Goal: Task Accomplishment & Management: Manage account settings

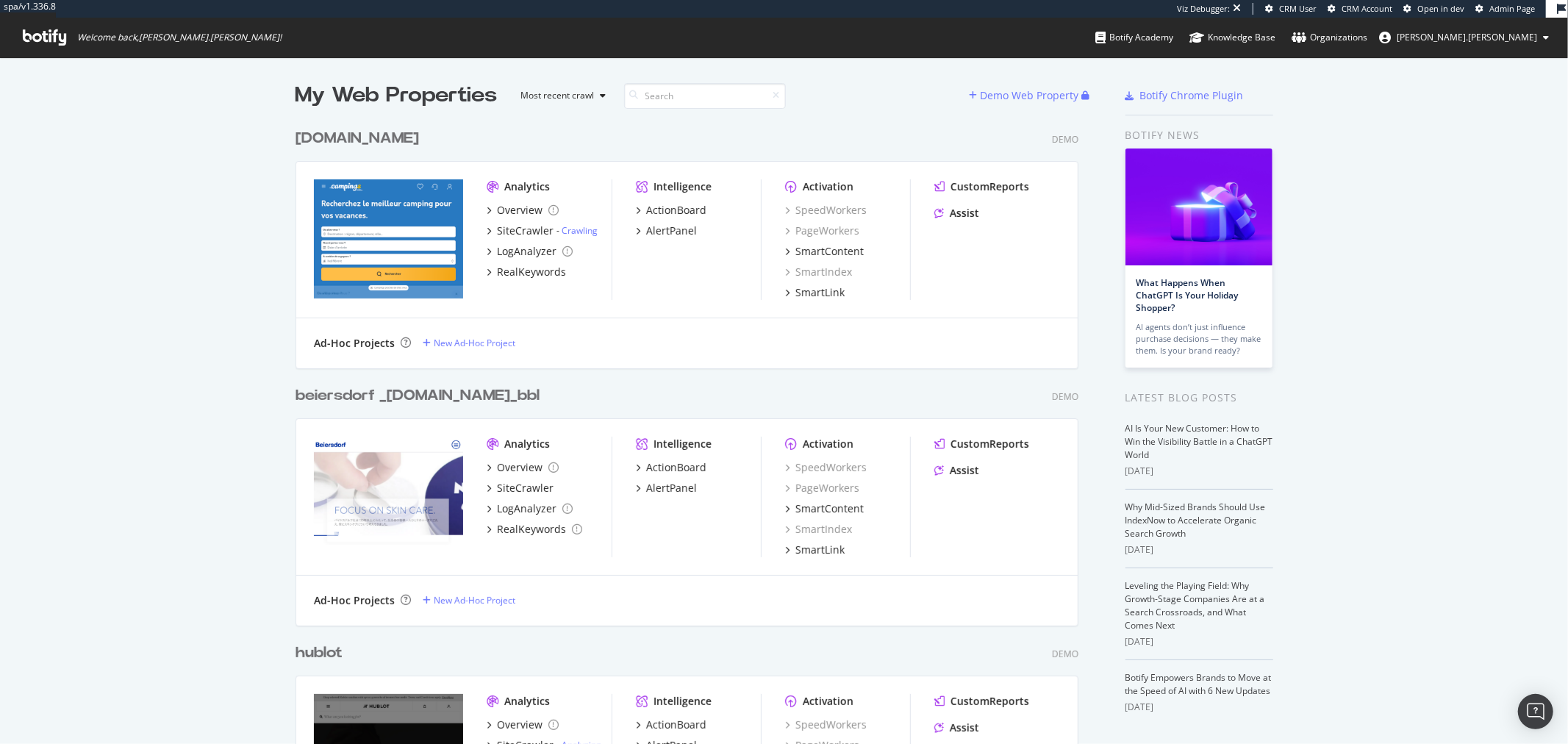
scroll to position [732, 1543]
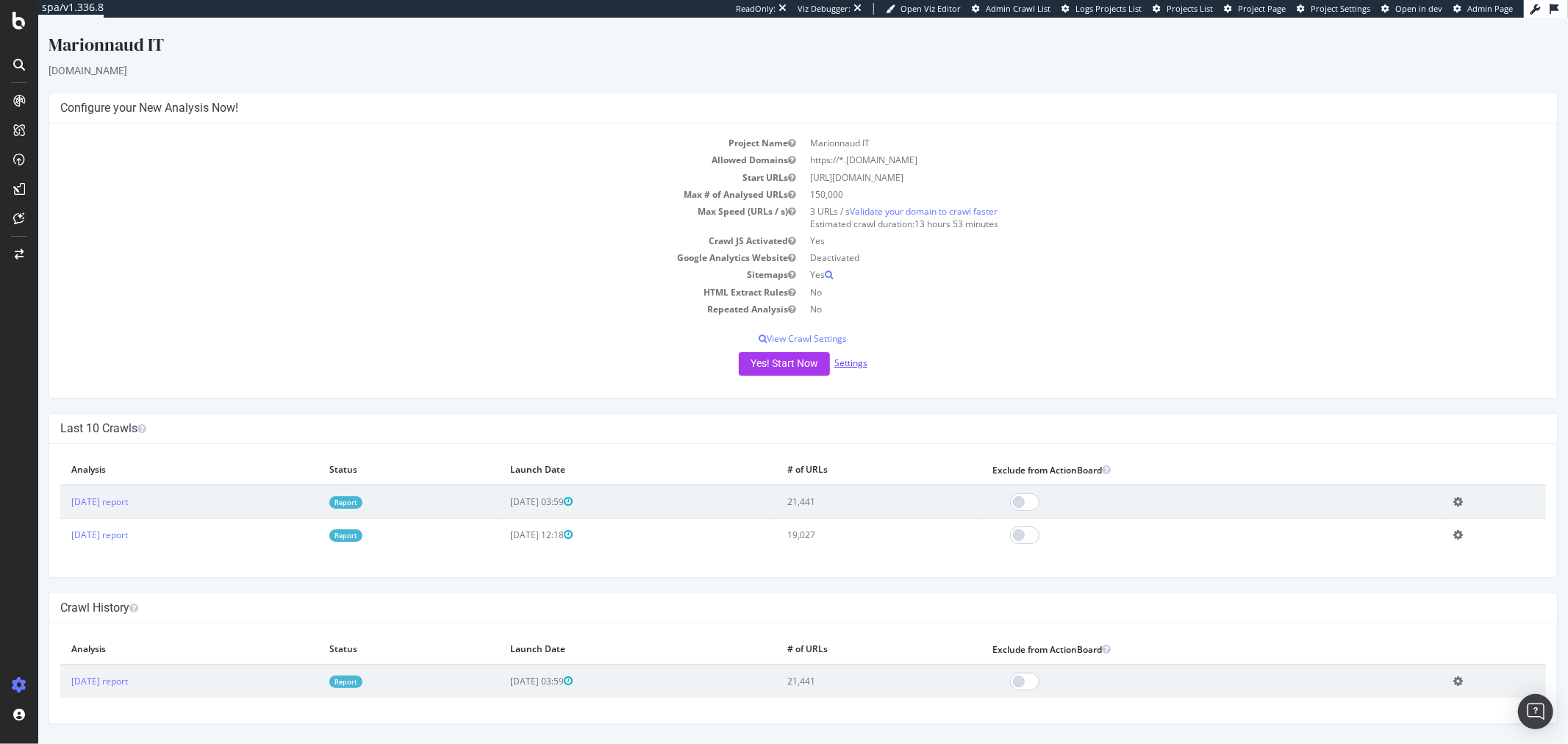
click at [854, 365] on link "Settings" at bounding box center [850, 363] width 33 height 12
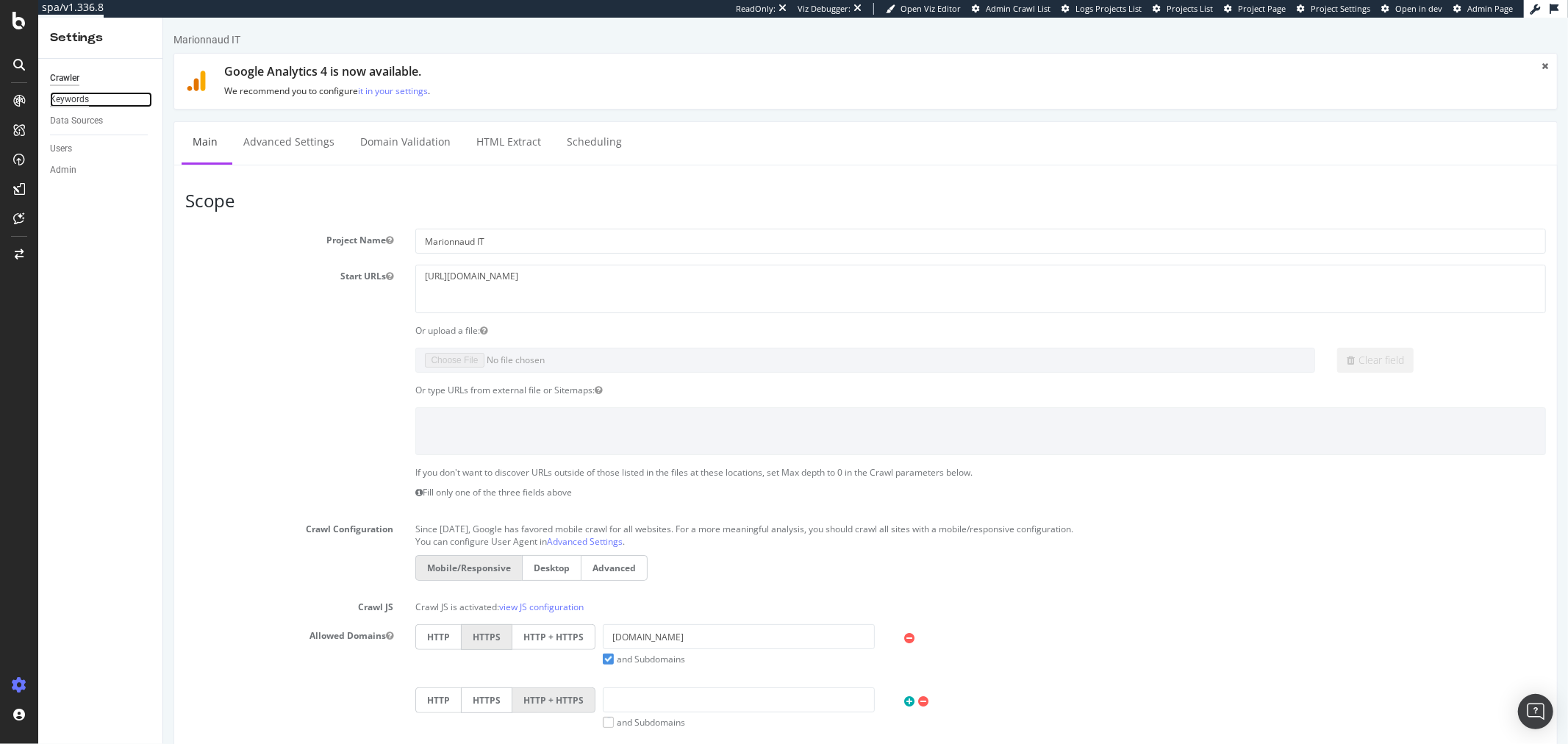
click at [78, 103] on div "Keywords" at bounding box center [69, 100] width 39 height 15
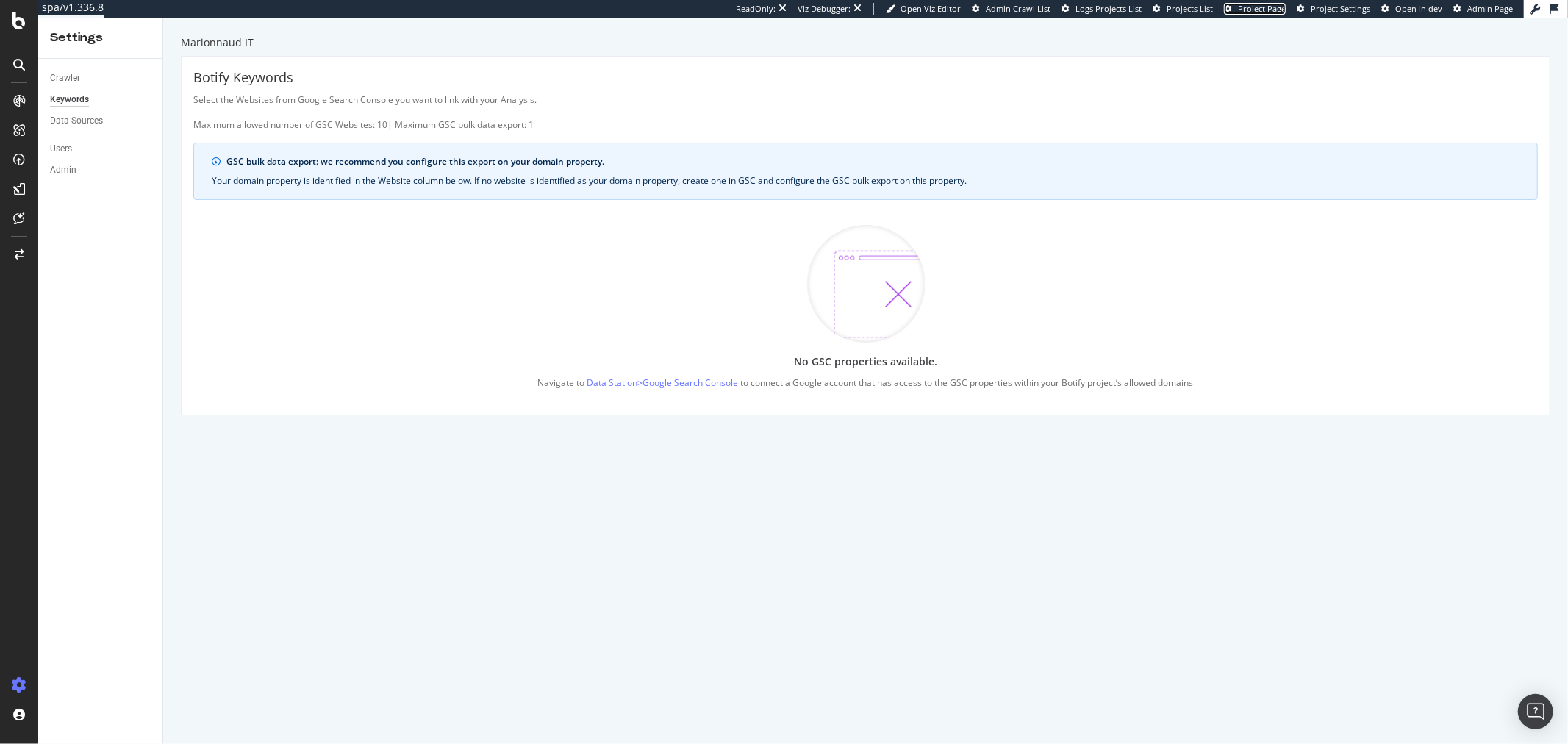
click at [1277, 13] on span "Project Page" at bounding box center [1262, 8] width 48 height 11
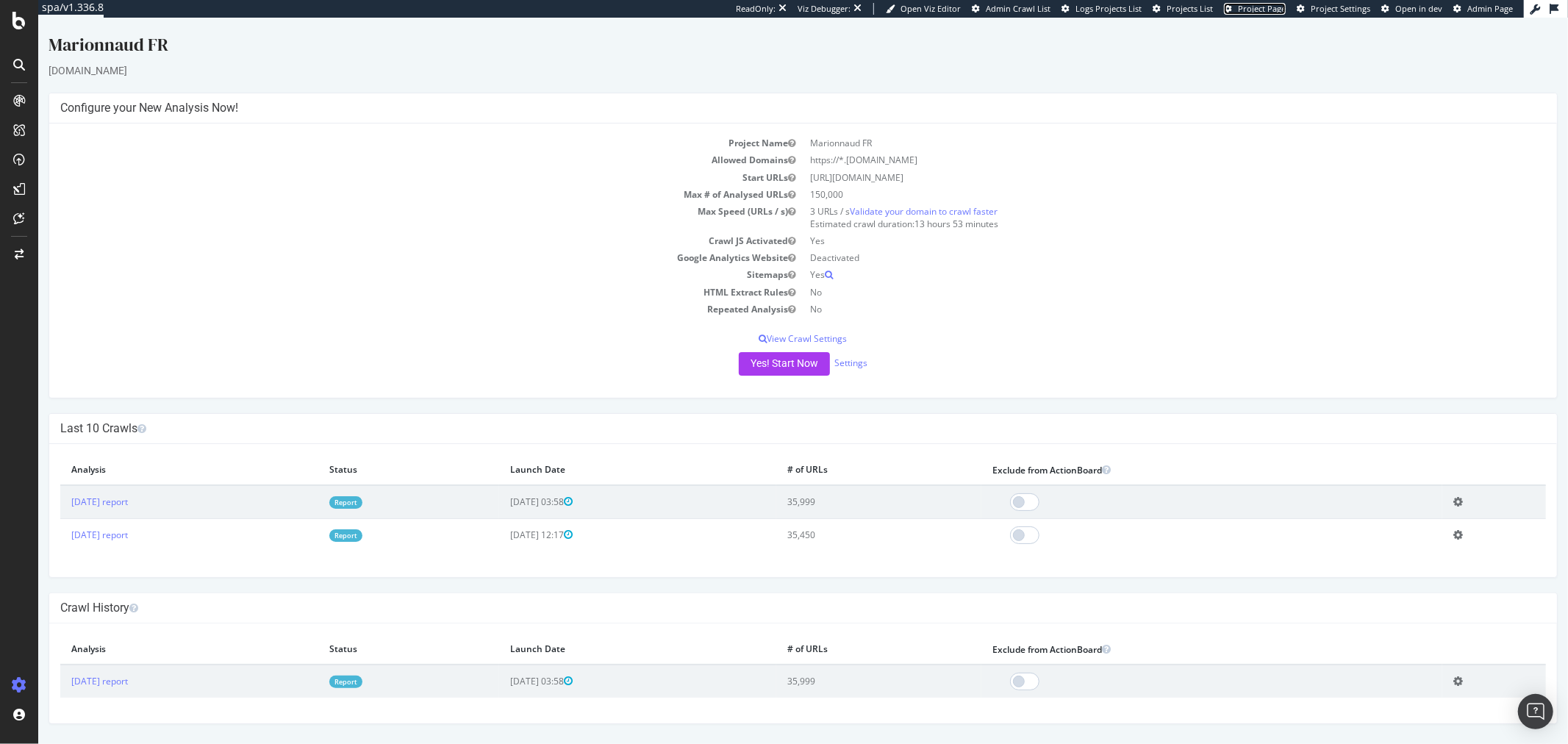
click at [1274, 8] on span "Project Page" at bounding box center [1262, 8] width 48 height 11
click at [1267, 9] on span "Project Page" at bounding box center [1262, 8] width 48 height 11
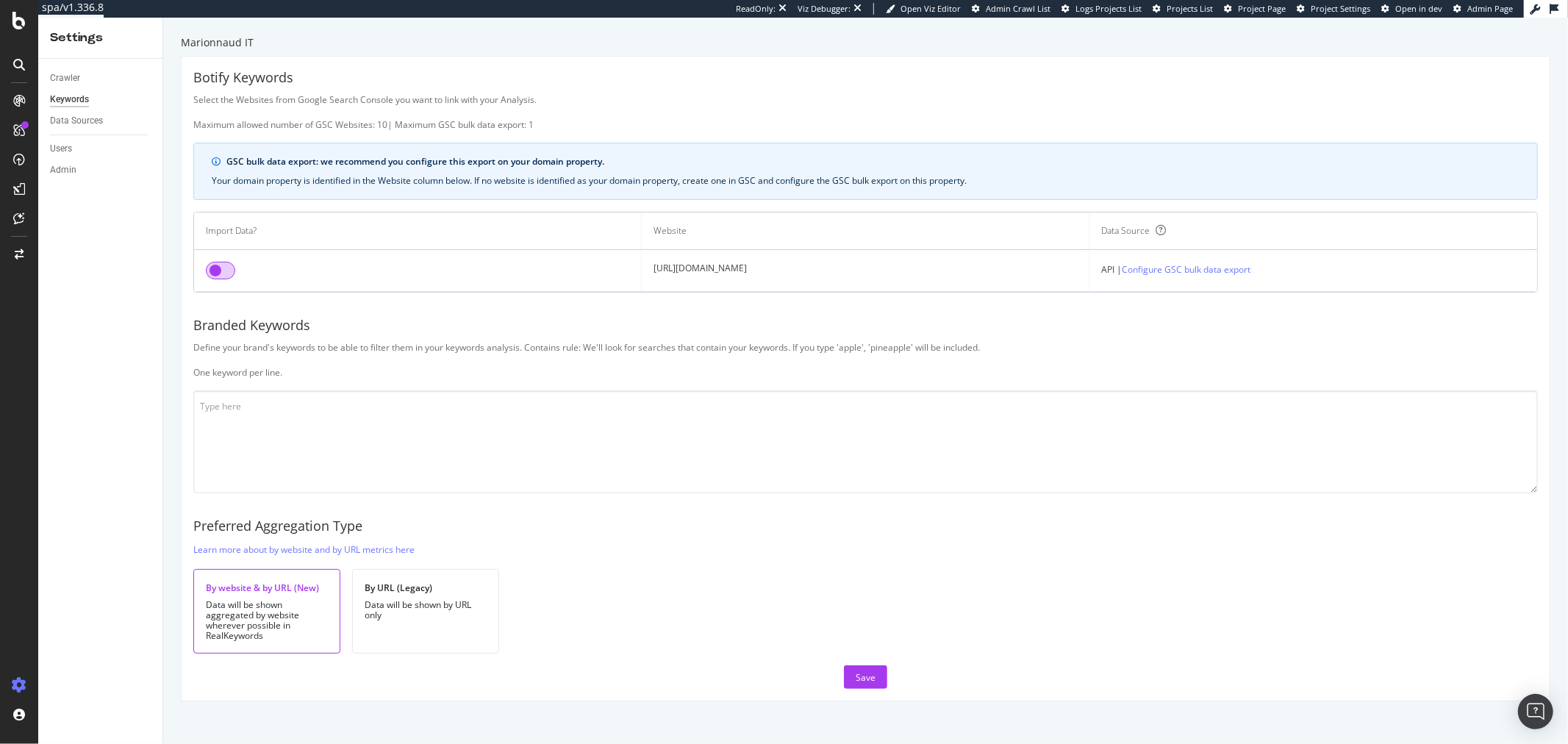
click at [222, 267] on input "checkbox" at bounding box center [220, 270] width 29 height 18
click at [590, 441] on textarea at bounding box center [866, 442] width 1345 height 103
drag, startPoint x: 858, startPoint y: 670, endPoint x: 862, endPoint y: 653, distance: 17.5
click at [858, 671] on div "Save" at bounding box center [866, 677] width 20 height 12
click at [294, 414] on textarea "mari ma marionnaud mair" at bounding box center [866, 442] width 1345 height 103
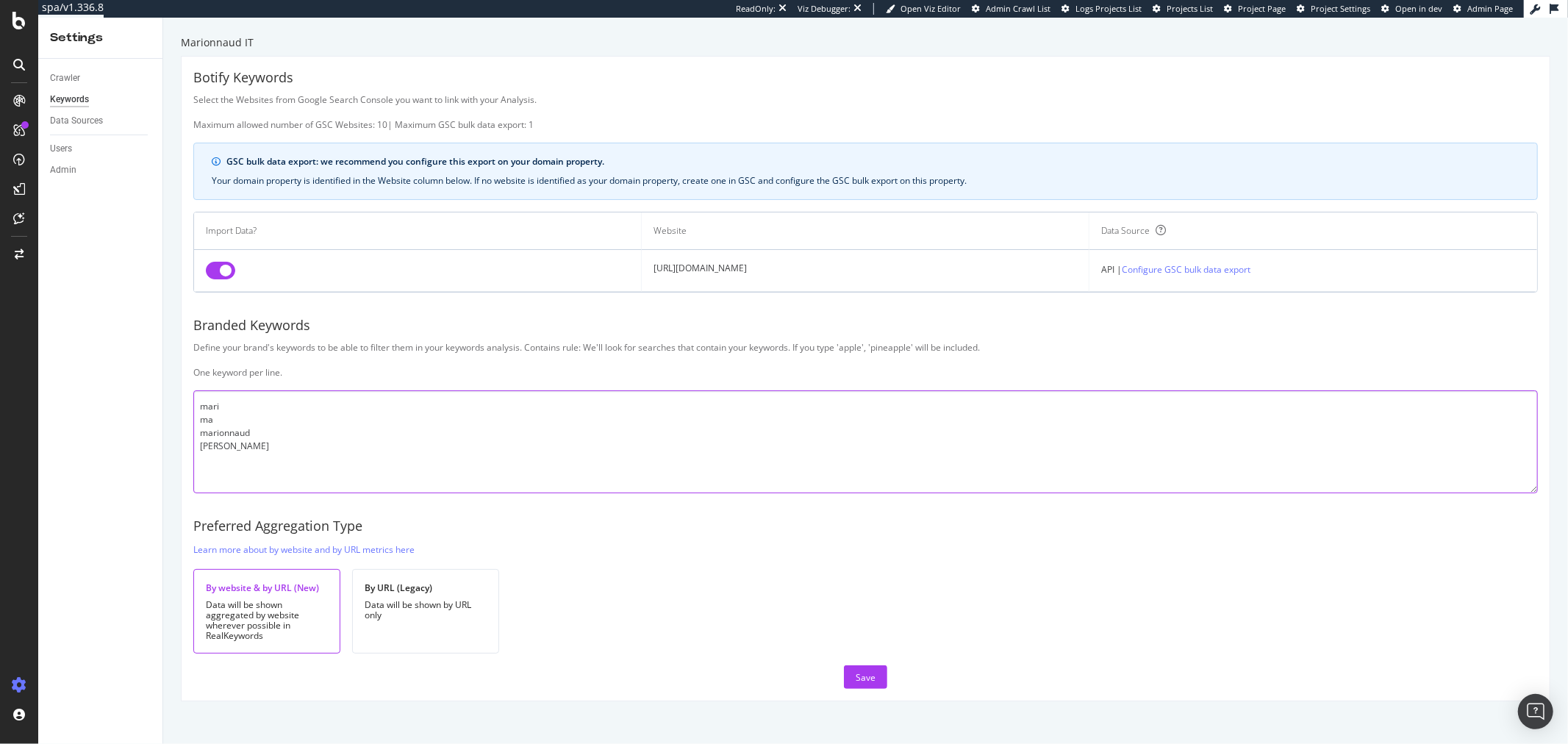
click at [294, 461] on textarea "mari ma marionnaud mair" at bounding box center [866, 442] width 1345 height 103
type textarea "mari ma marionnaud mair marionaud mariono marinaud marinod"
click at [838, 663] on div "Botify Keywords Select the Websites from Google Search Console you want to link…" at bounding box center [866, 379] width 1368 height 644
click at [856, 673] on div "Save" at bounding box center [866, 677] width 20 height 12
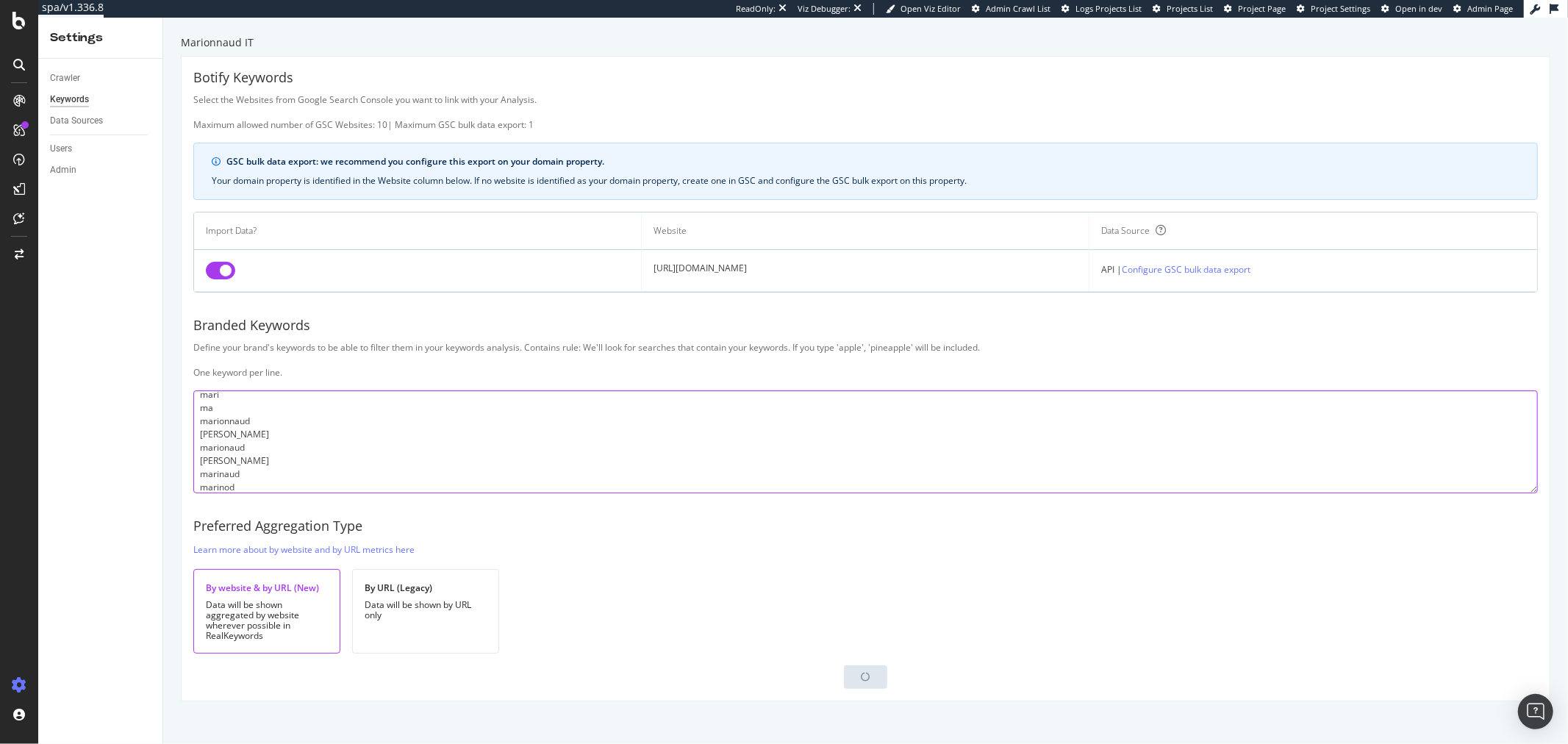
click at [410, 465] on textarea "mari ma marionnaud [PERSON_NAME] marionaud [PERSON_NAME] marinaud marinod" at bounding box center [866, 442] width 1345 height 103
click at [76, 160] on div "SiteCrawler" at bounding box center [81, 165] width 52 height 15
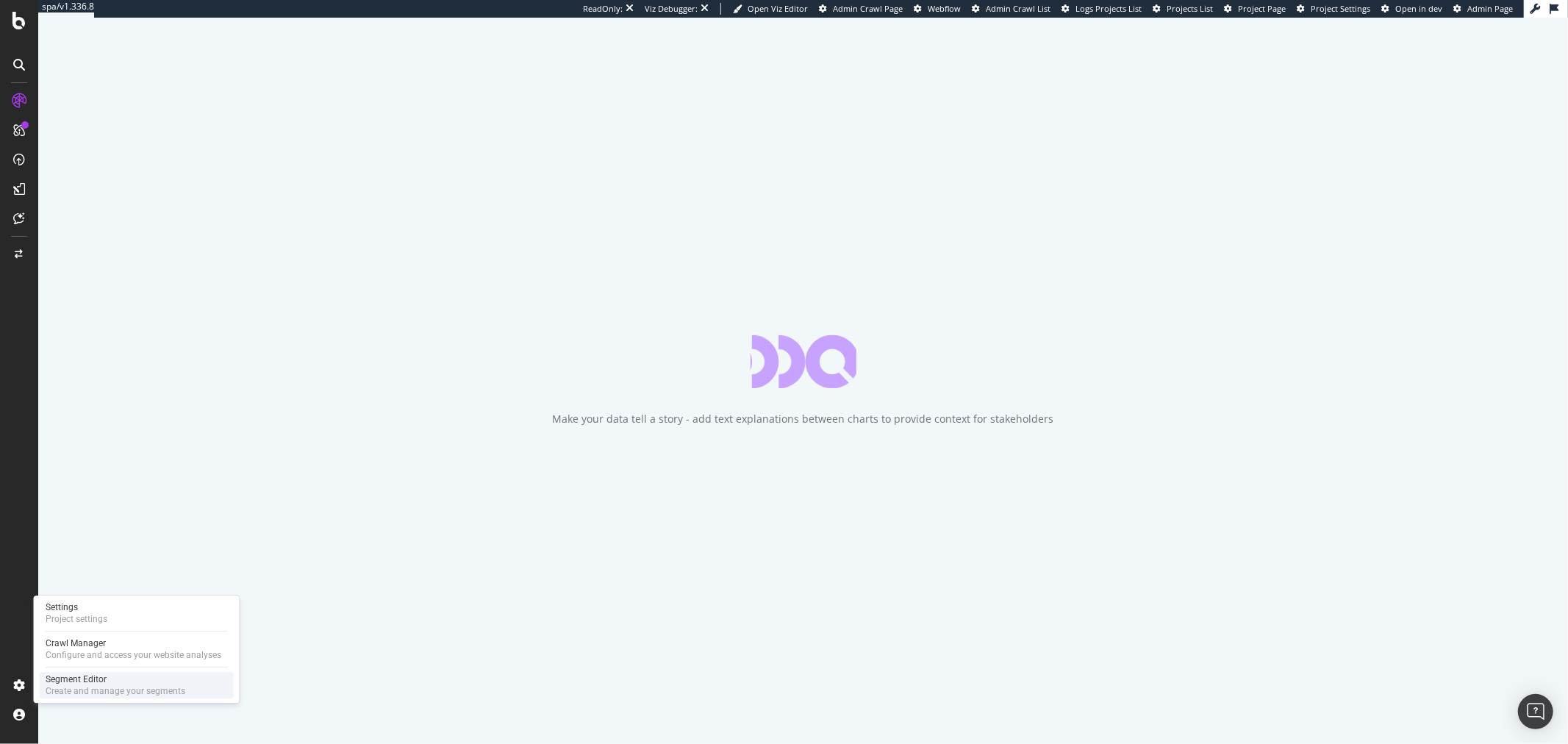
click at [101, 684] on div "Segment Editor" at bounding box center [115, 679] width 140 height 12
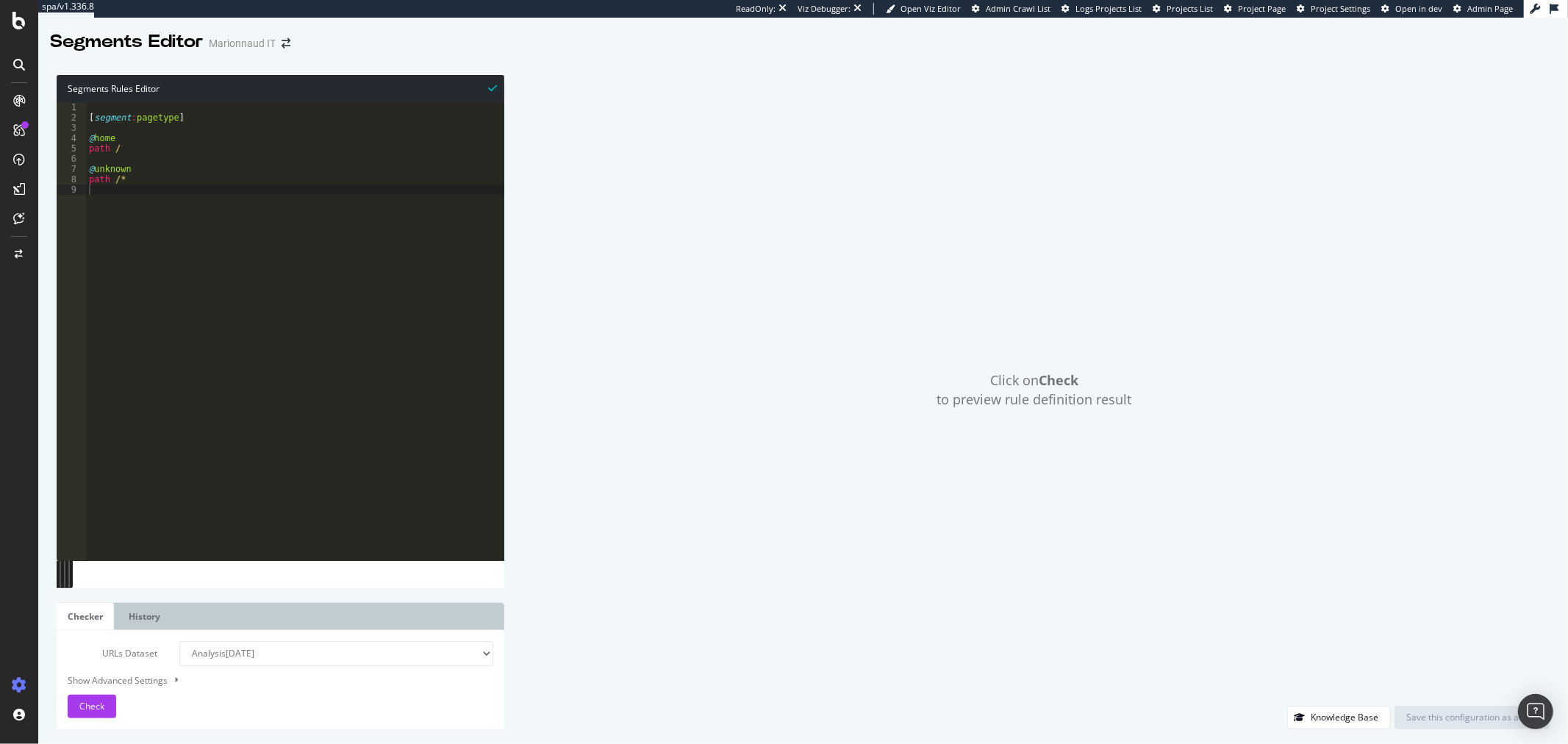
click at [324, 236] on div "[ segment : pagetype ] @ home path / @ unknown path /*" at bounding box center [295, 341] width 419 height 479
drag, startPoint x: 141, startPoint y: 168, endPoint x: 98, endPoint y: 170, distance: 43.0
click at [98, 170] on div "[ segment : pagetype ] @ home path / @ unknown path /*" at bounding box center [295, 341] width 419 height 479
type textarea "@others"
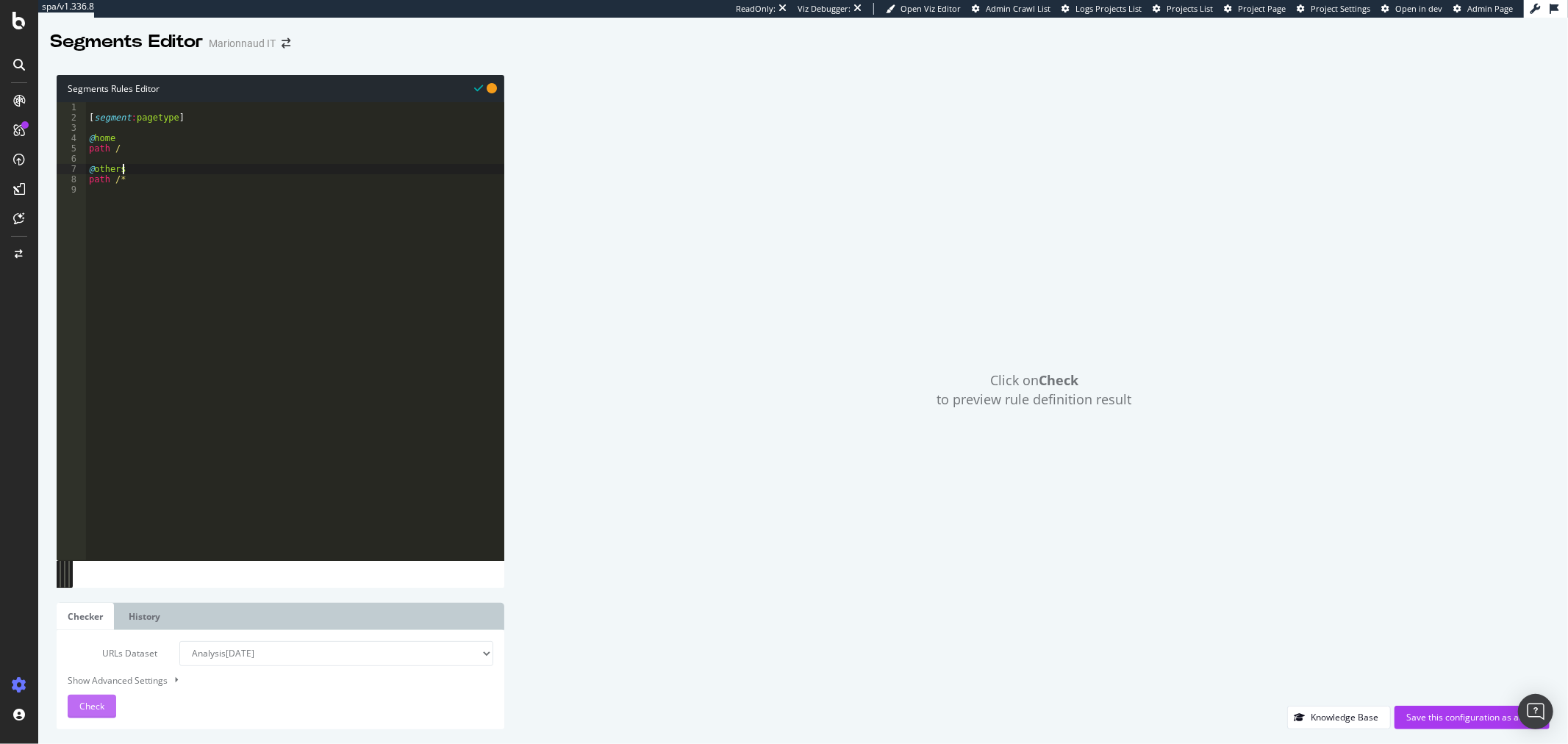
click at [103, 703] on span "Check" at bounding box center [92, 706] width 25 height 12
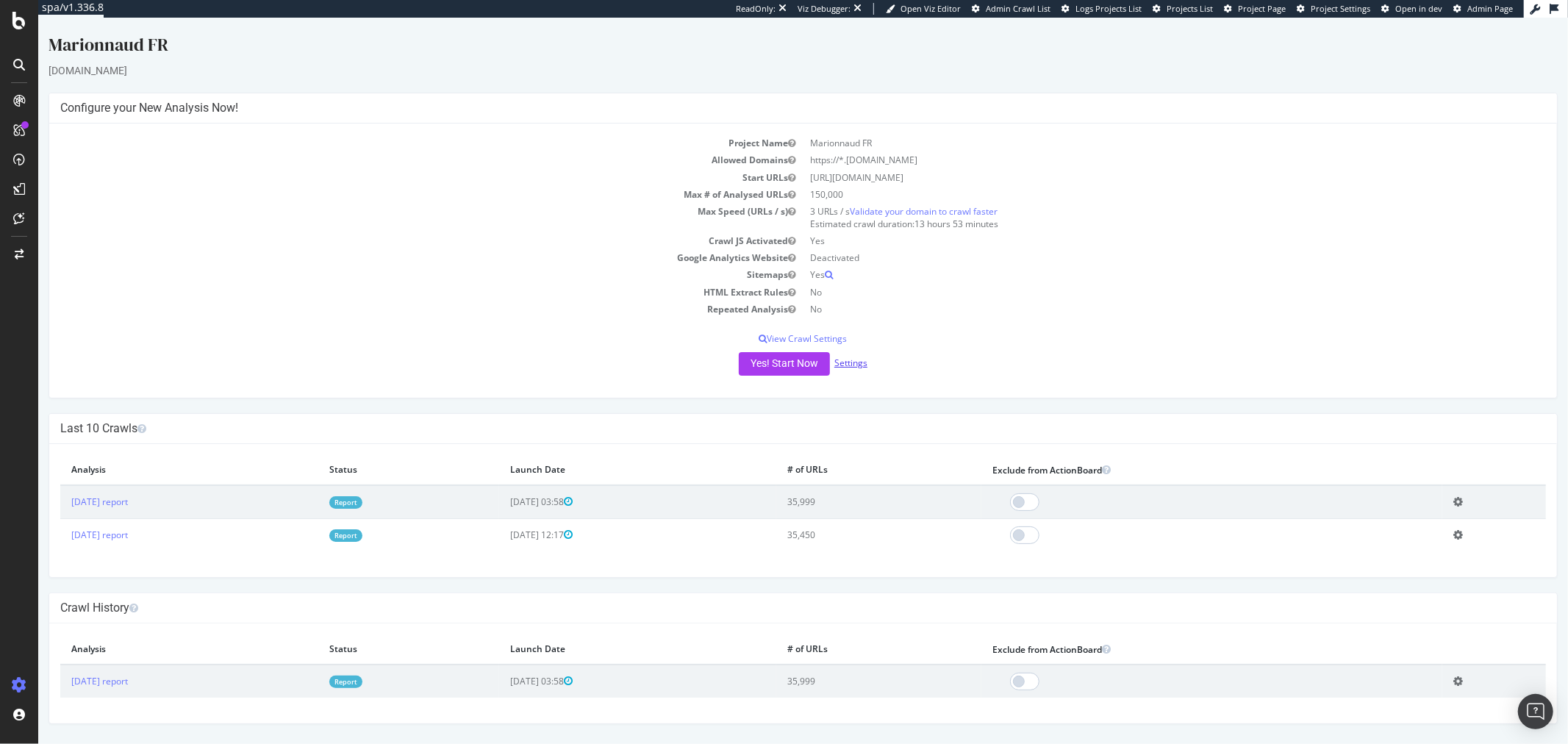
click at [850, 357] on link "Settings" at bounding box center [850, 363] width 33 height 12
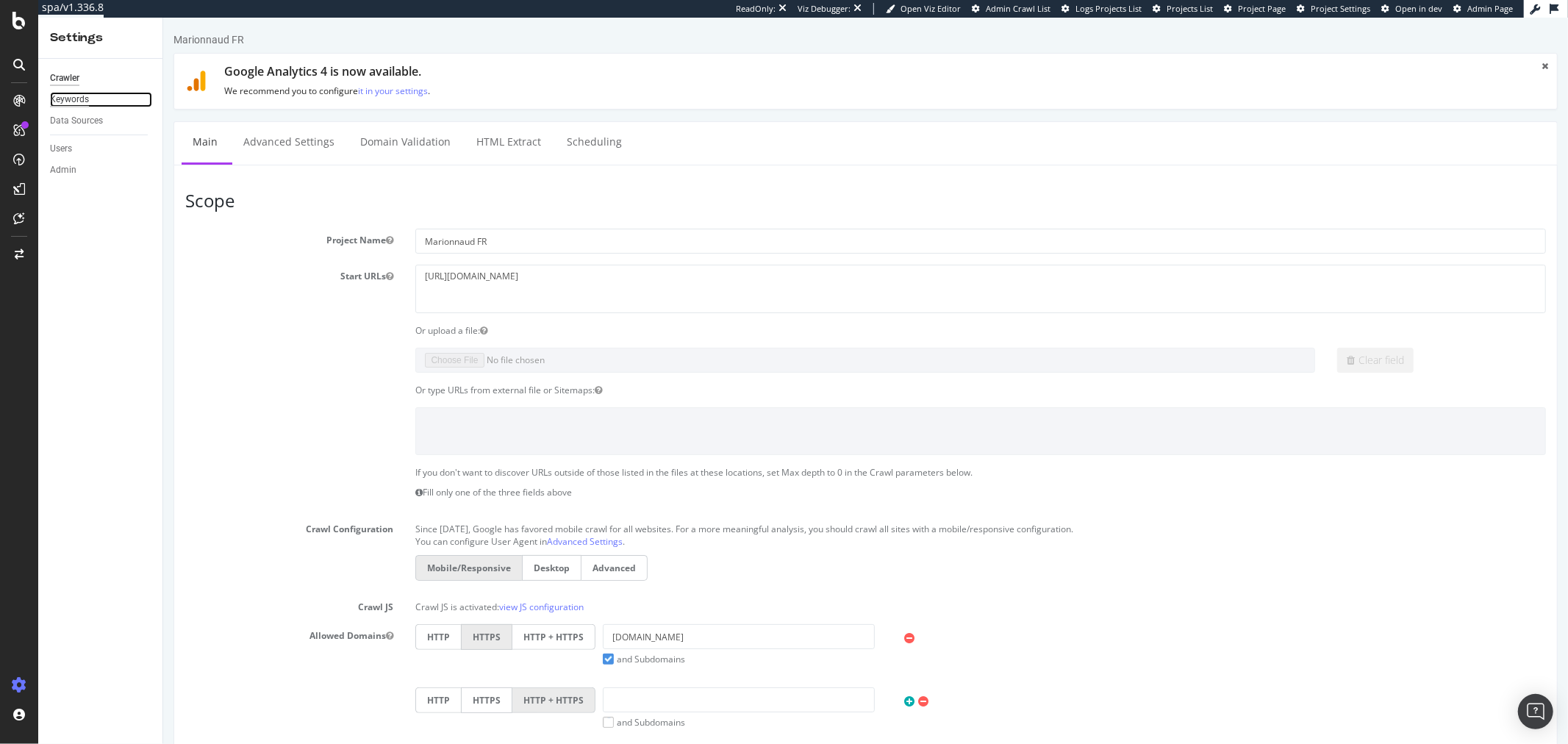
click at [74, 100] on div "Keywords" at bounding box center [69, 100] width 39 height 15
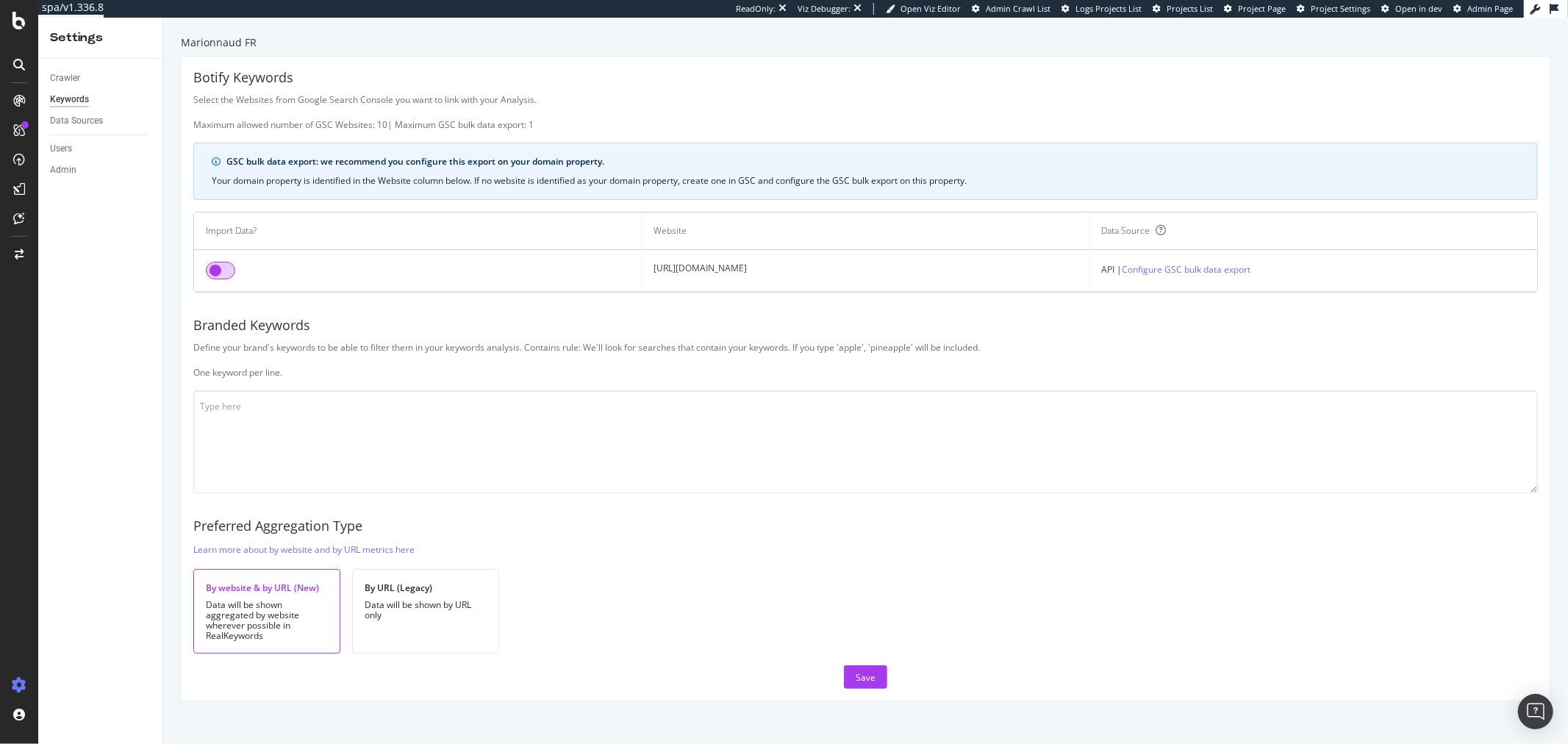
click at [219, 276] on input "checkbox" at bounding box center [220, 270] width 29 height 18
click at [376, 459] on textarea at bounding box center [866, 442] width 1345 height 103
paste textarea "mari ma marionnaud [PERSON_NAME] marionaud [PERSON_NAME] marinaud marinod"
type textarea "mari ma marionnaud [PERSON_NAME] marionaud [PERSON_NAME] marinaud marinod"
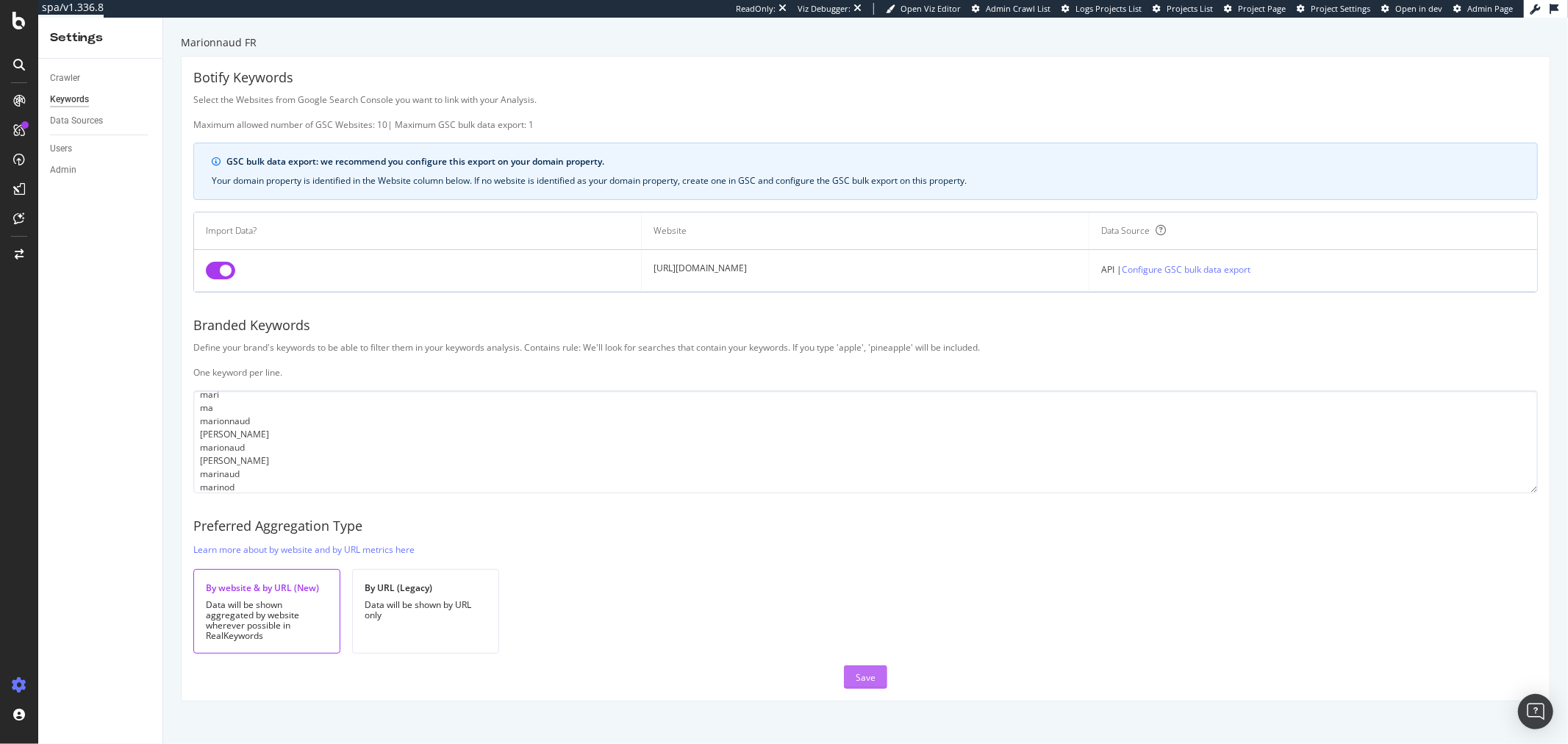
click at [869, 679] on div "Save" at bounding box center [866, 677] width 20 height 12
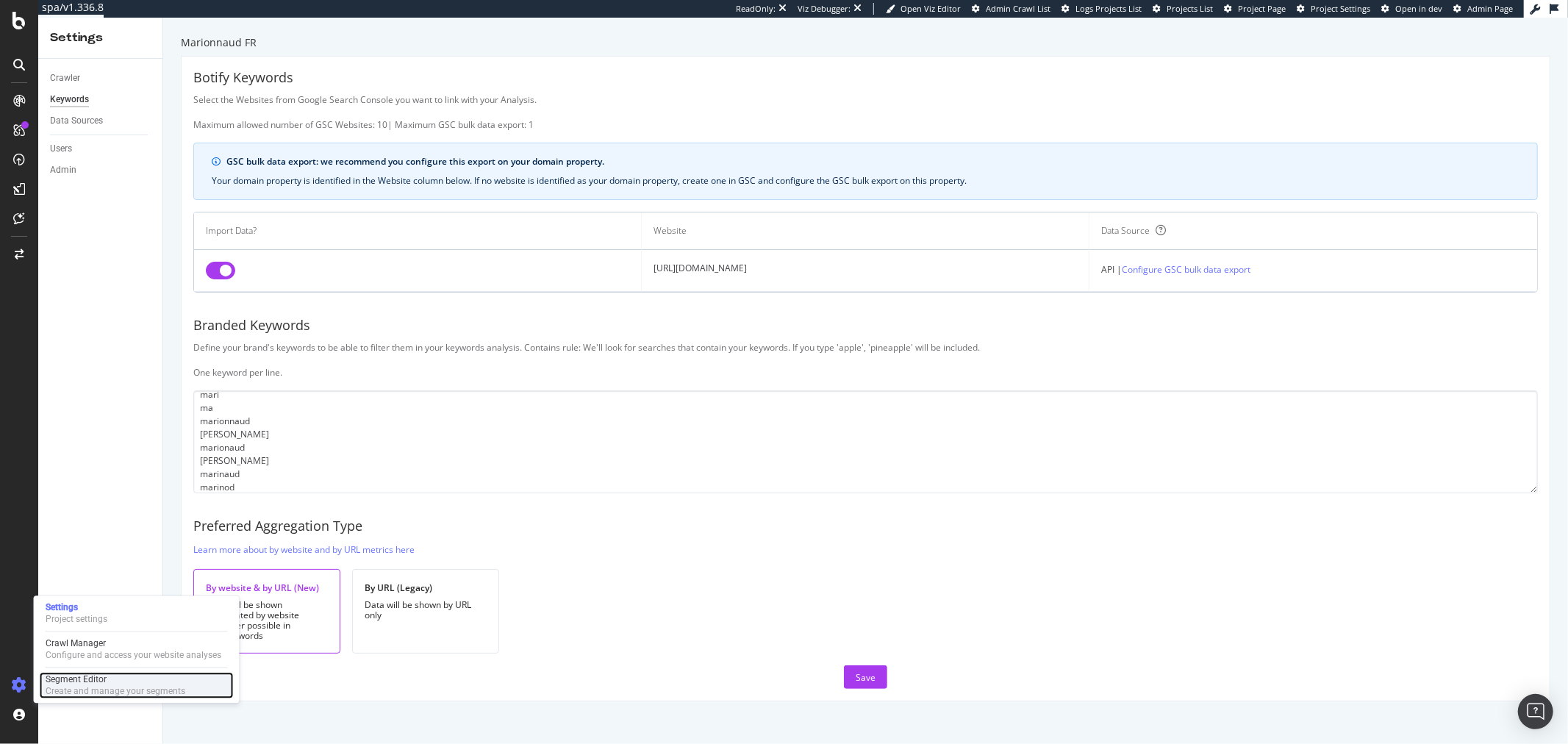
click at [144, 685] on div "Segment Editor Create and manage your segments" at bounding box center [115, 685] width 140 height 24
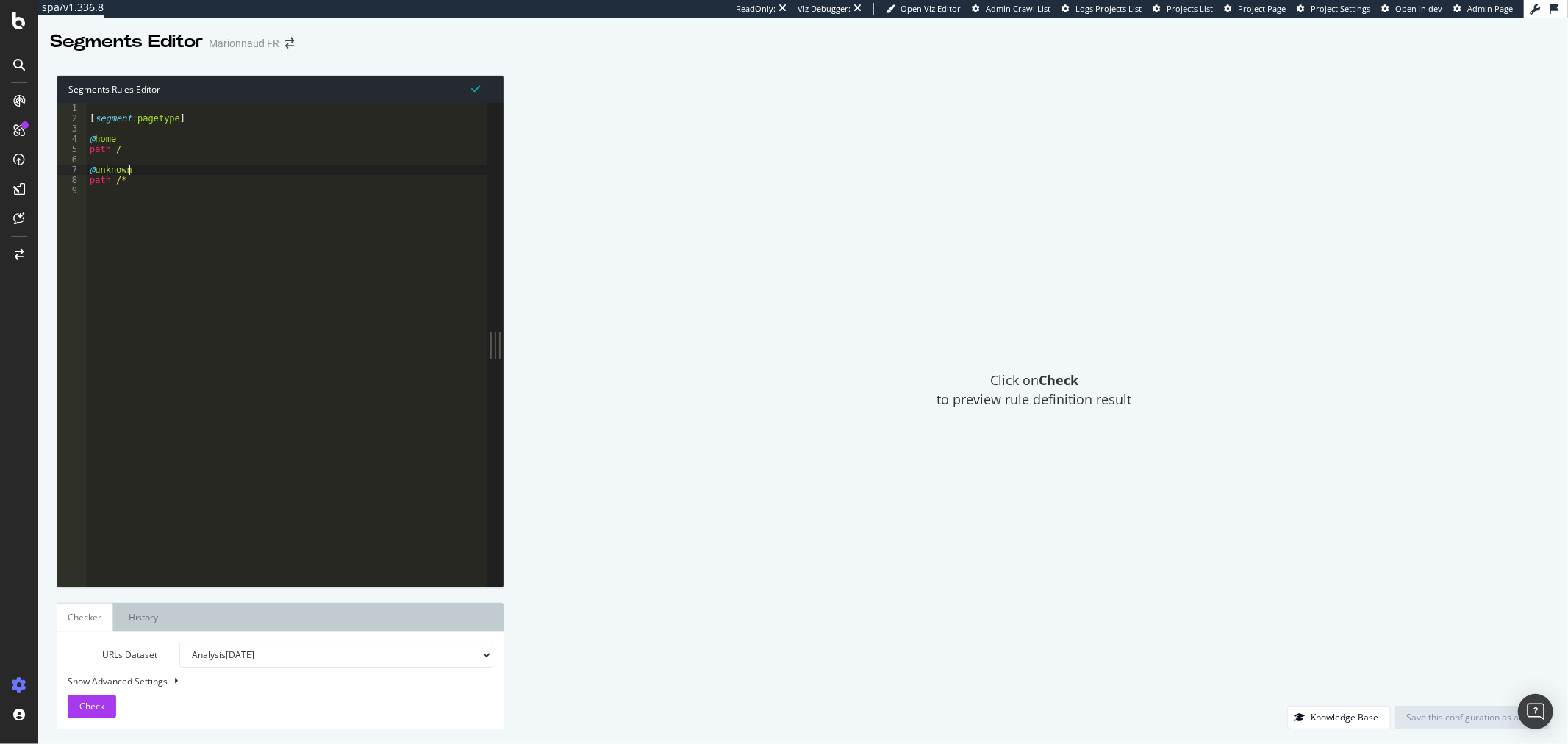
click at [149, 175] on div "[ segment : pagetype ] @ home path / @ unknown path /*" at bounding box center [287, 355] width 401 height 505
drag, startPoint x: 141, startPoint y: 173, endPoint x: 97, endPoint y: 170, distance: 44.1
click at [97, 170] on div "[ segment : pagetype ] @ home path / @ unknown path /*" at bounding box center [287, 355] width 401 height 505
type textarea "@others"
